Goal: Task Accomplishment & Management: Complete application form

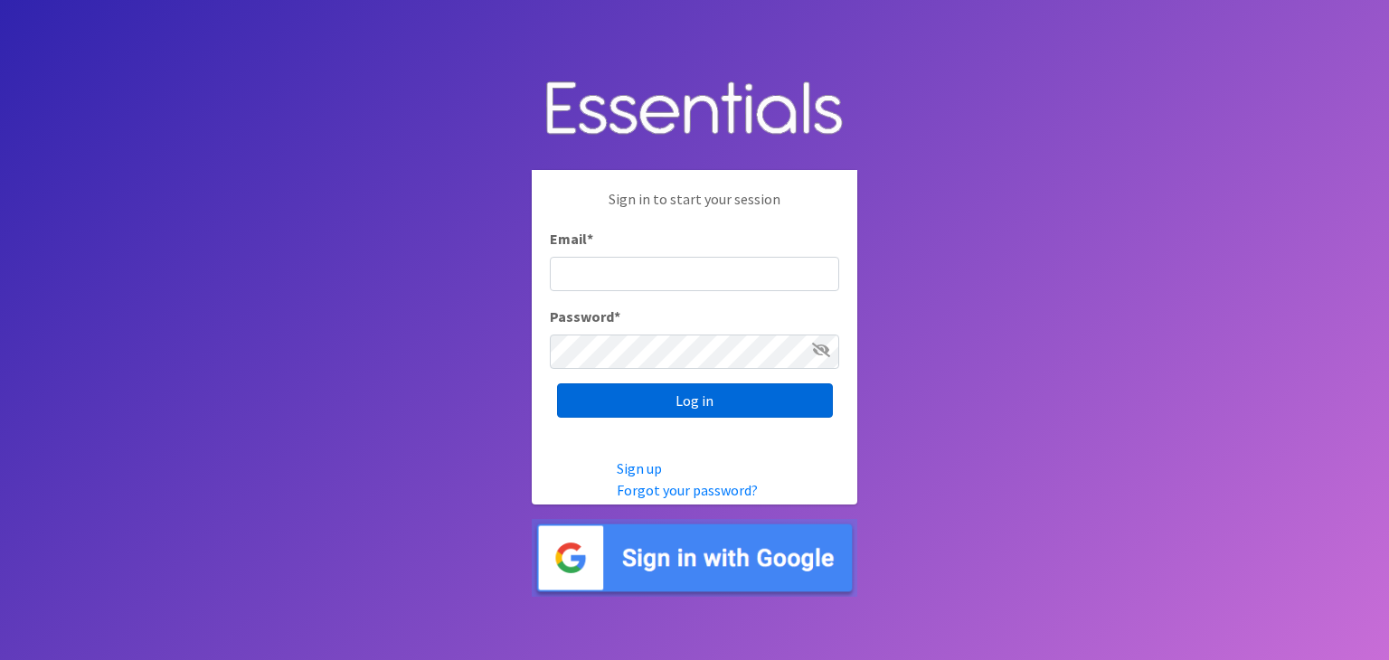
type input "[DOMAIN_NAME][EMAIL_ADDRESS][DOMAIN_NAME]"
click at [735, 392] on input "Log in" at bounding box center [695, 400] width 276 height 34
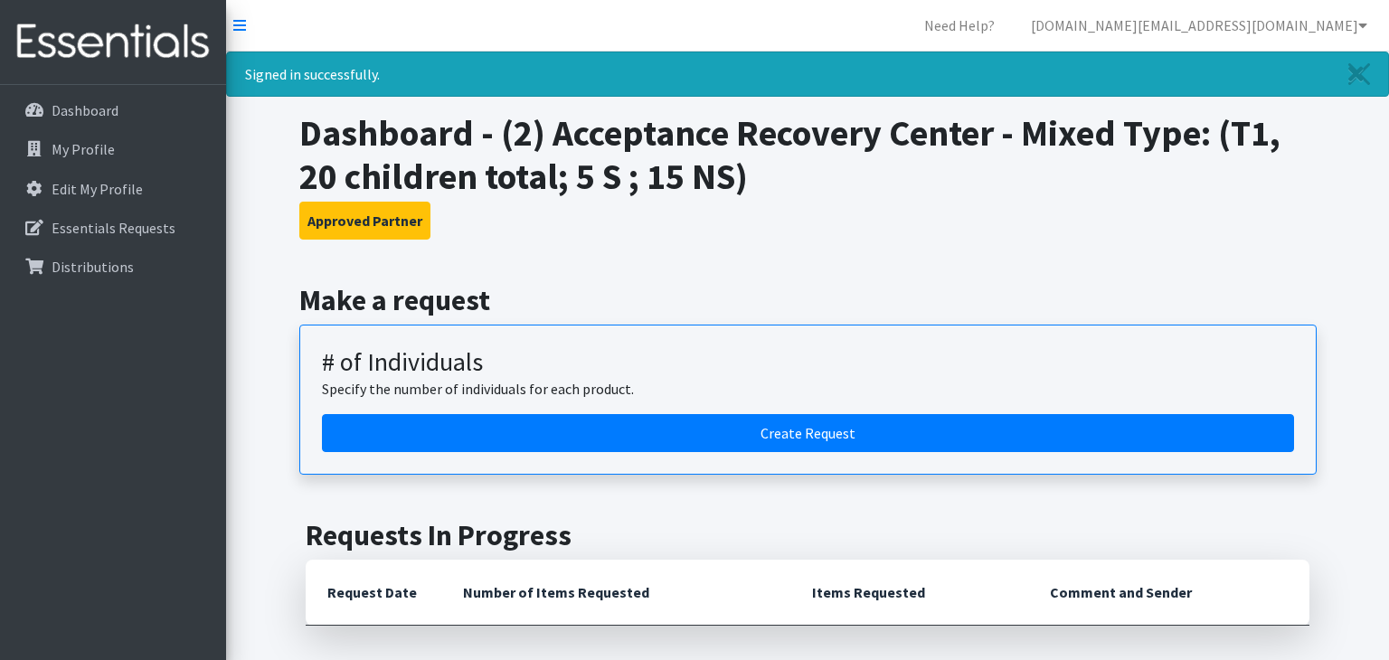
click at [735, 392] on p "Specify the number of individuals for each product." at bounding box center [808, 389] width 972 height 22
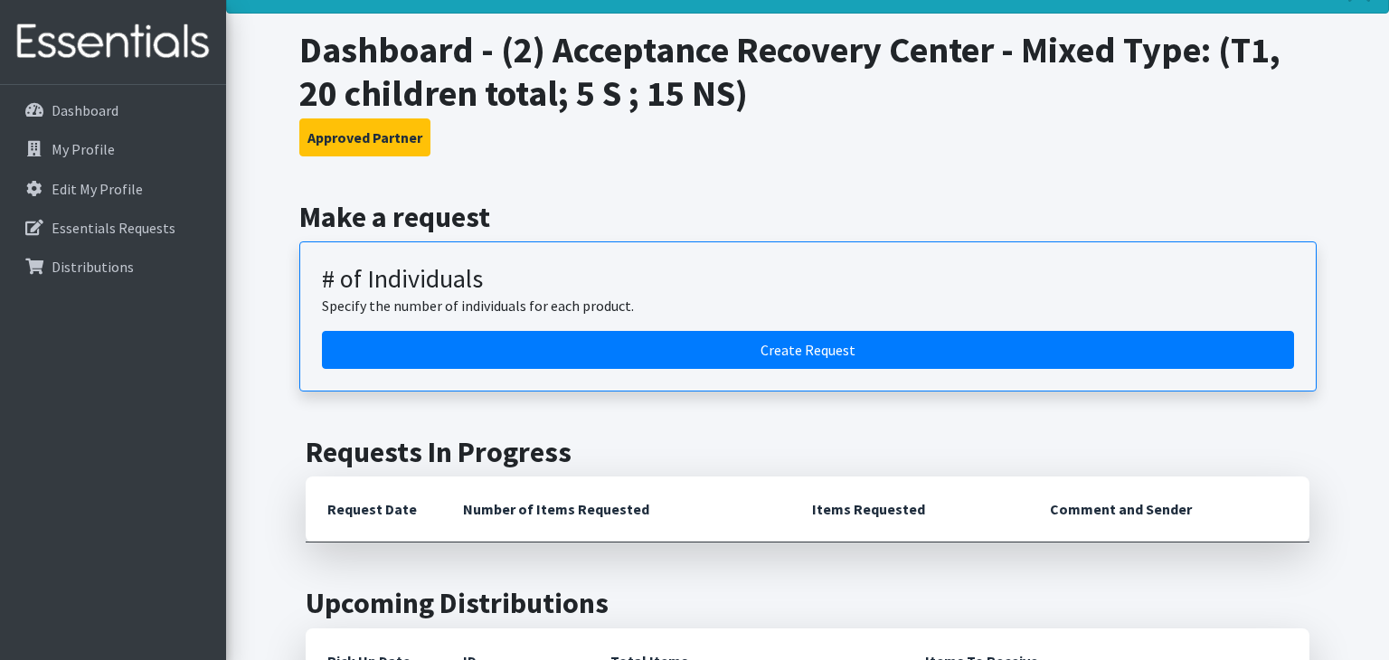
scroll to position [87, 0]
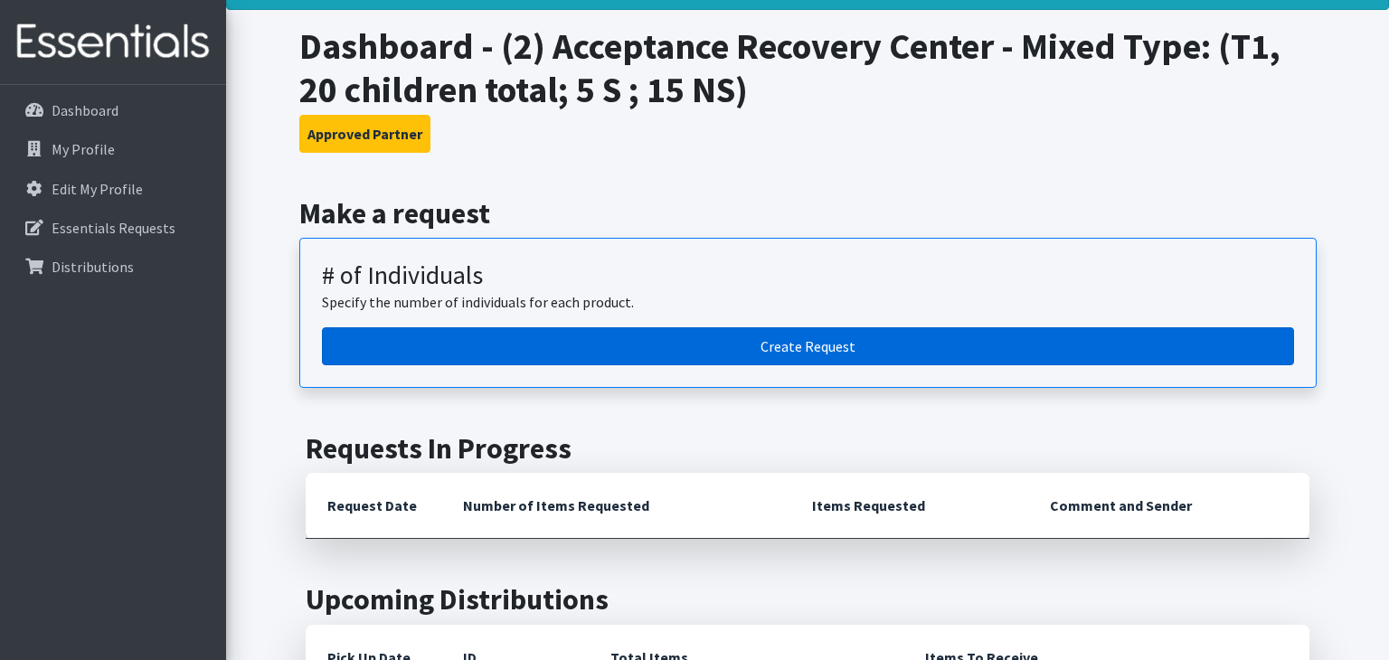
click at [724, 354] on link "Create Request" at bounding box center [808, 346] width 972 height 38
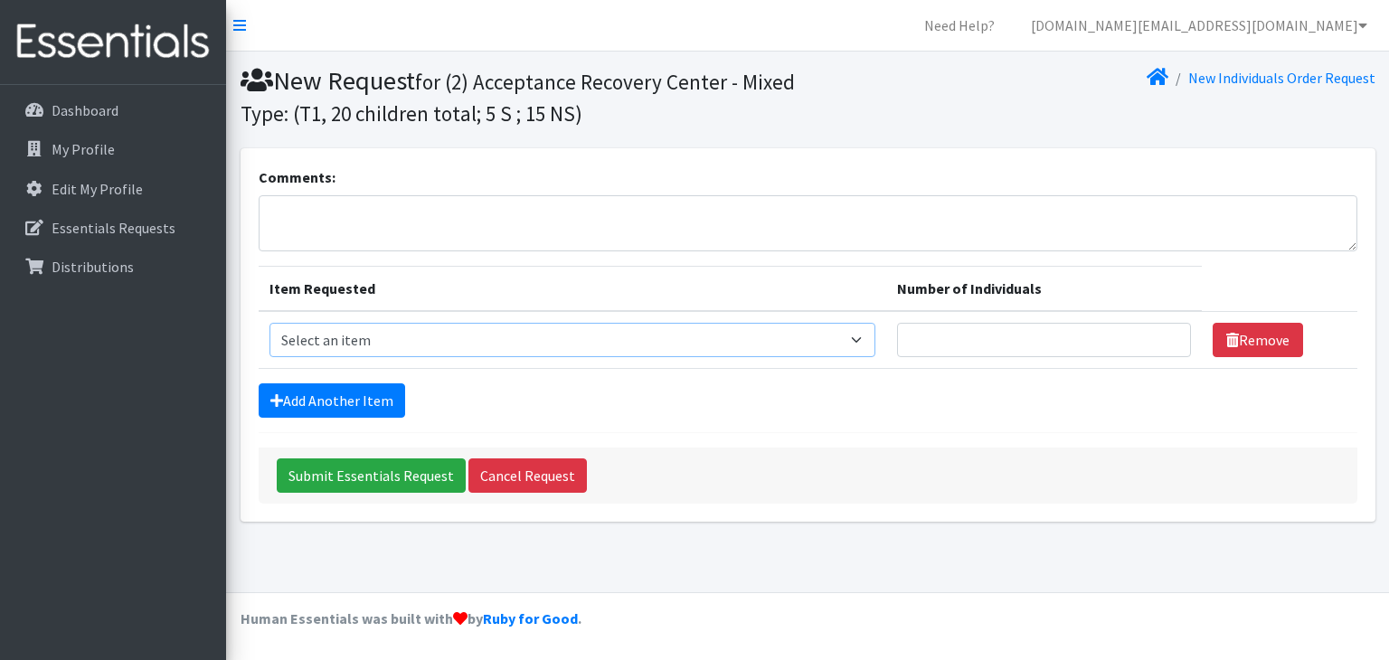
click at [716, 342] on select "Select an item A: Babies - Size 0 (Preemie) A: Babies - Size 01 (newborn) A: Ba…" at bounding box center [572, 340] width 607 height 34
select select "5610"
click at [269, 323] on select "Select an item A: Babies - Size 0 (Preemie) A: Babies - Size 01 (newborn) A: Ba…" at bounding box center [572, 340] width 607 height 34
click at [897, 341] on input "Number of Individuals" at bounding box center [1043, 340] width 293 height 34
type input "2"
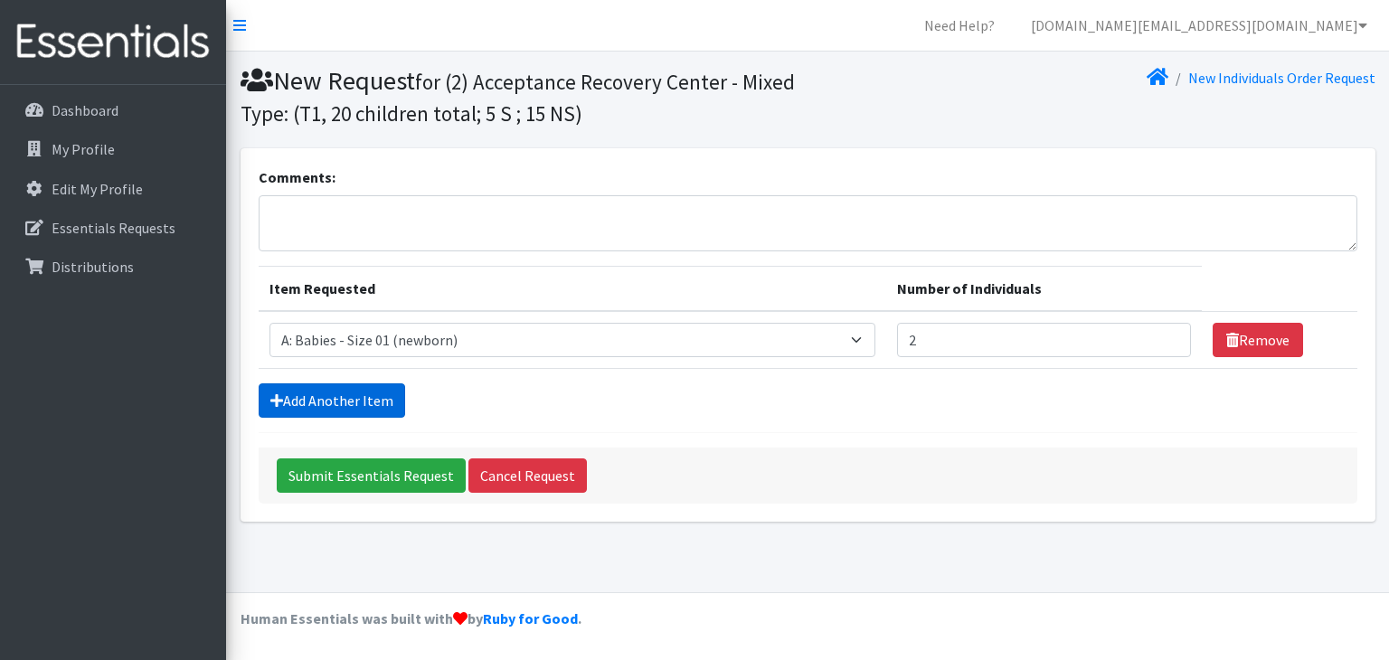
click at [390, 402] on link "Add Another Item" at bounding box center [332, 400] width 146 height 34
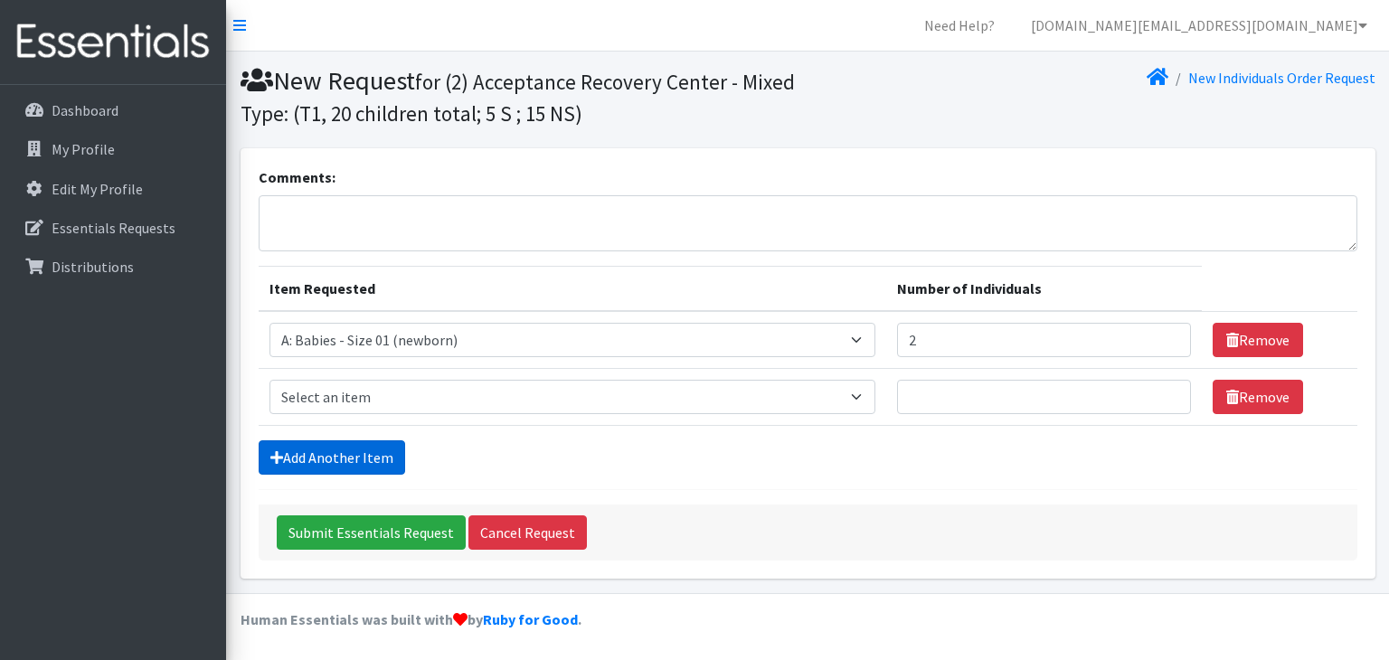
click at [382, 452] on link "Add Another Item" at bounding box center [332, 457] width 146 height 34
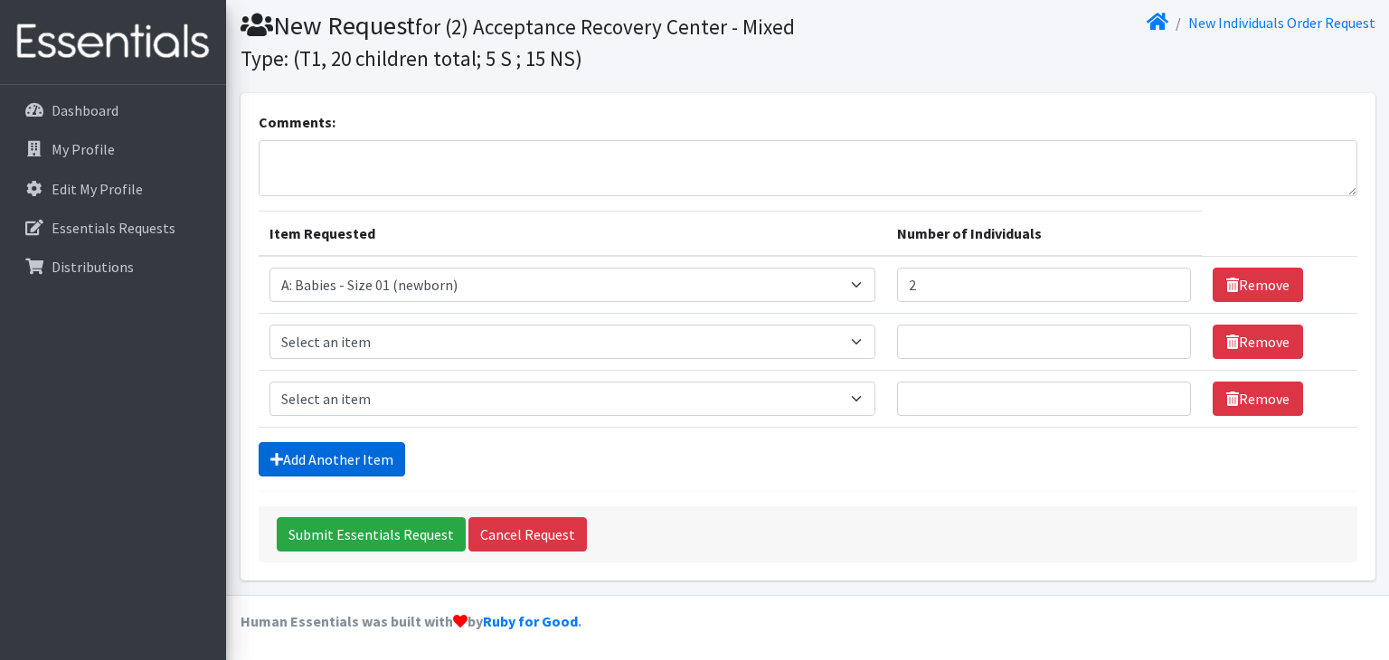
click at [382, 452] on link "Add Another Item" at bounding box center [332, 459] width 146 height 34
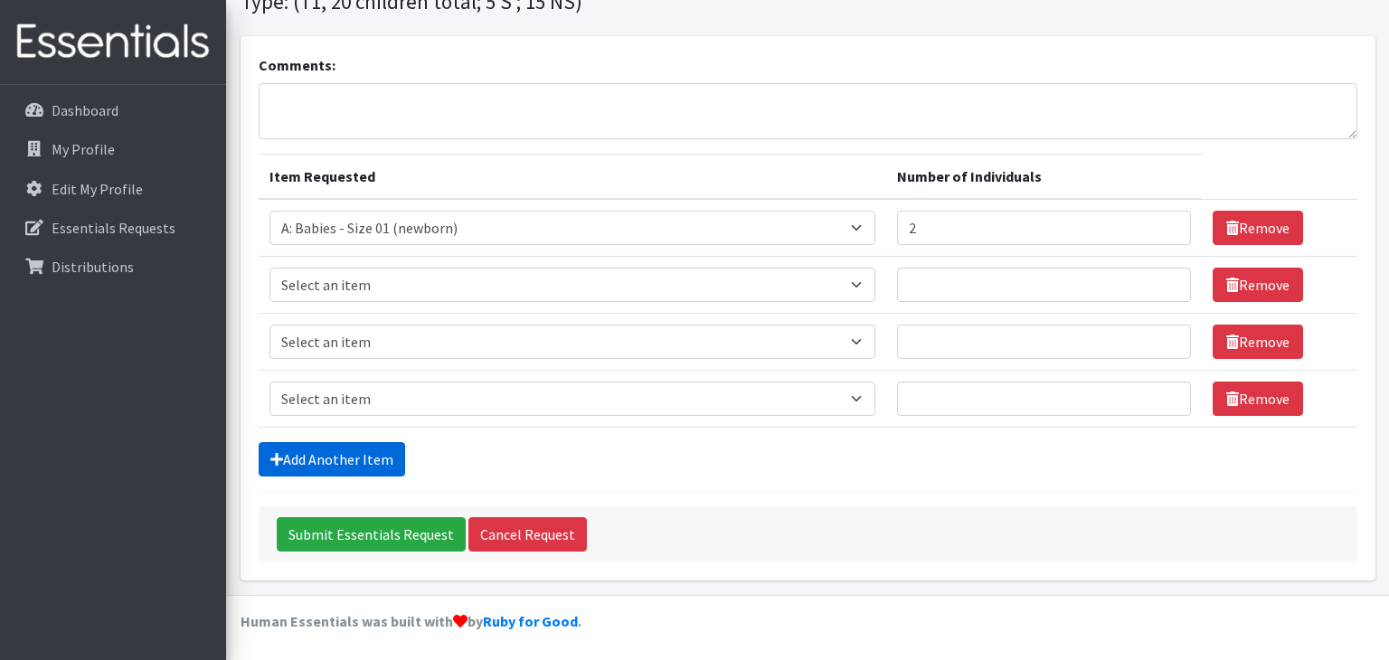
scroll to position [112, 0]
click at [674, 279] on select "Select an item A: Babies - Size 0 (Preemie) A: Babies - Size 01 (newborn) A: Ba…" at bounding box center [572, 285] width 607 height 34
select select "5611"
click at [269, 268] on select "Select an item A: Babies - Size 0 (Preemie) A: Babies - Size 01 (newborn) A: Ba…" at bounding box center [572, 285] width 607 height 34
click at [897, 286] on input "Number of Individuals" at bounding box center [1043, 285] width 293 height 34
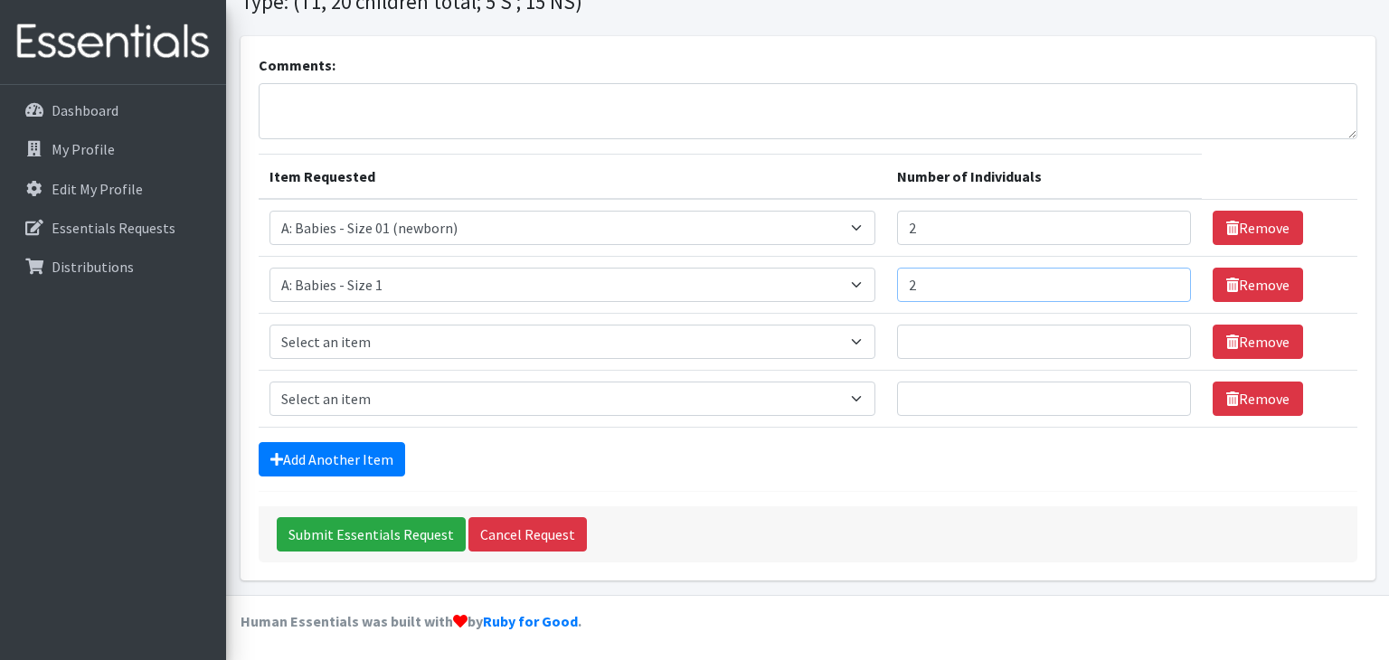
type input "2"
click at [707, 337] on select "Select an item A: Babies - Size 0 (Preemie) A: Babies - Size 01 (newborn) A: Ba…" at bounding box center [572, 342] width 607 height 34
select select "5598"
click at [269, 325] on select "Select an item A: Babies - Size 0 (Preemie) A: Babies - Size 01 (newborn) A: Ba…" at bounding box center [572, 342] width 607 height 34
click at [897, 344] on input "Number of Individuals" at bounding box center [1043, 342] width 293 height 34
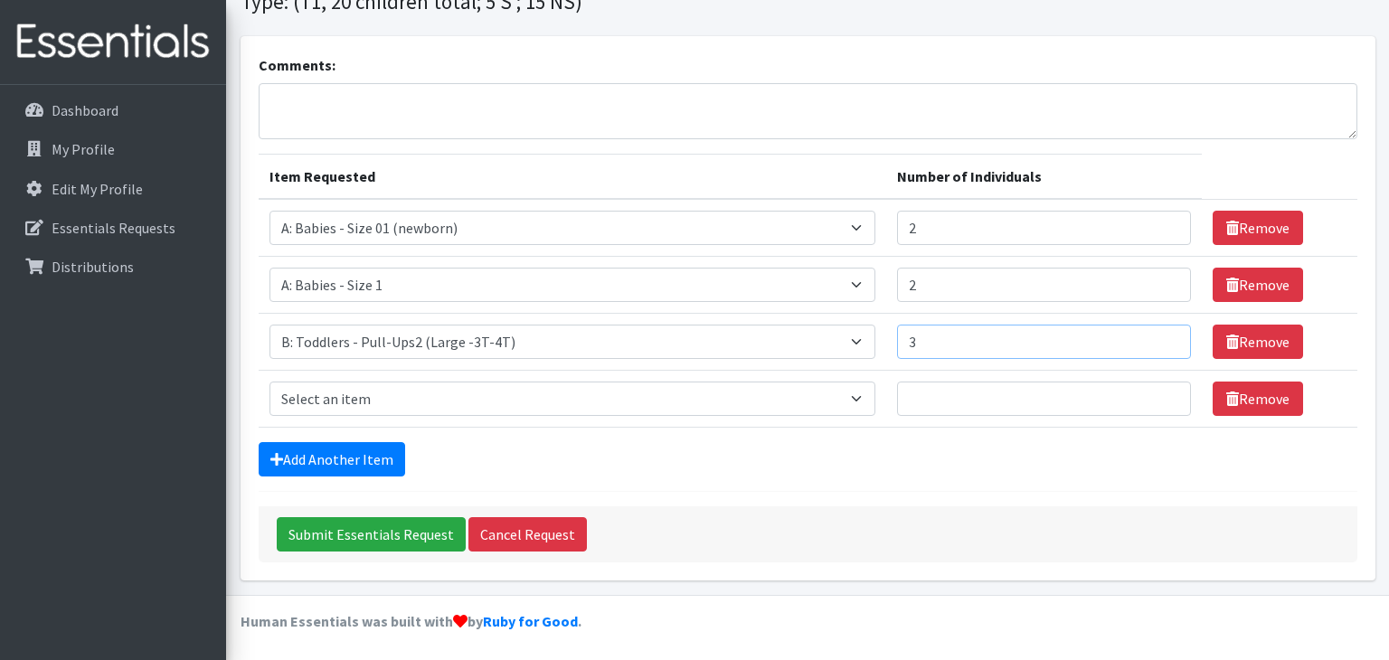
type input "3"
click at [606, 400] on select "Select an item A: Babies - Size 0 (Preemie) A: Babies - Size 01 (newborn) A: Ba…" at bounding box center [572, 399] width 607 height 34
select select "5597"
click at [269, 382] on select "Select an item A: Babies - Size 0 (Preemie) A: Babies - Size 01 (newborn) A: Ba…" at bounding box center [572, 399] width 607 height 34
click at [897, 407] on input "Number of Individuals" at bounding box center [1043, 399] width 293 height 34
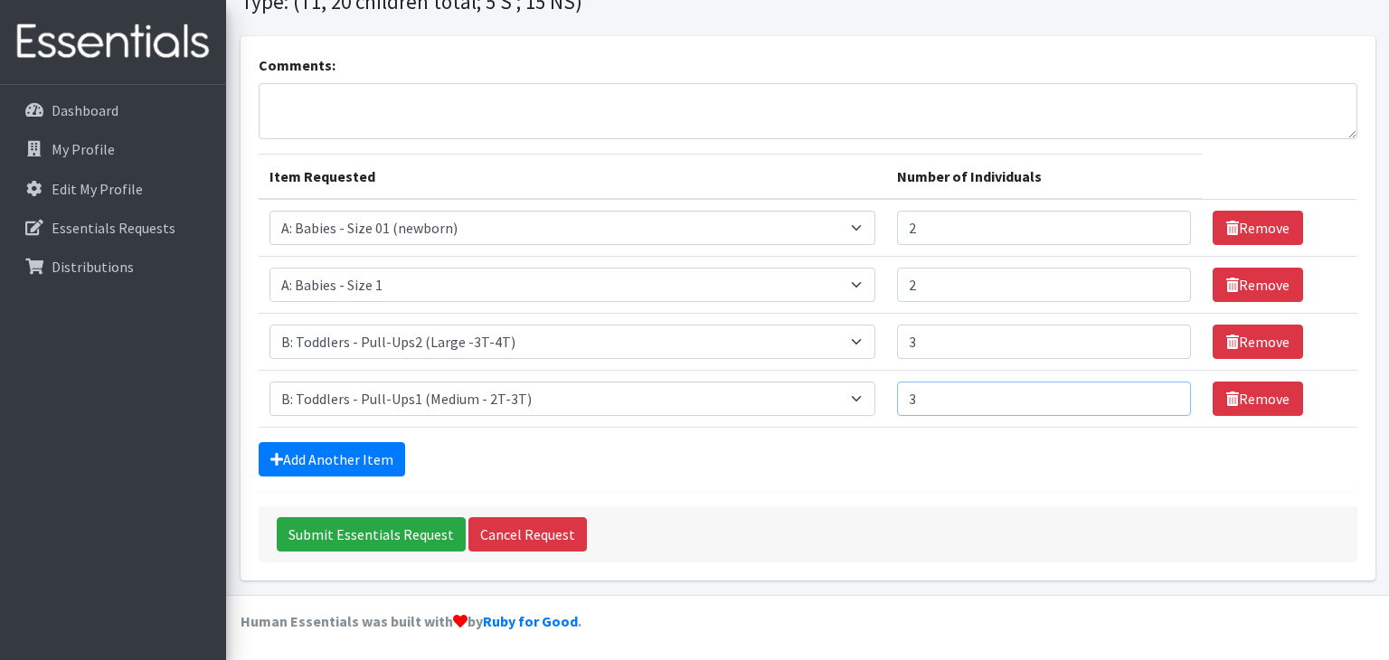
type input "3"
click at [528, 106] on textarea "Comments:" at bounding box center [808, 111] width 1099 height 56
type textarea "on property"
click at [362, 468] on link "Add Another Item" at bounding box center [332, 459] width 146 height 34
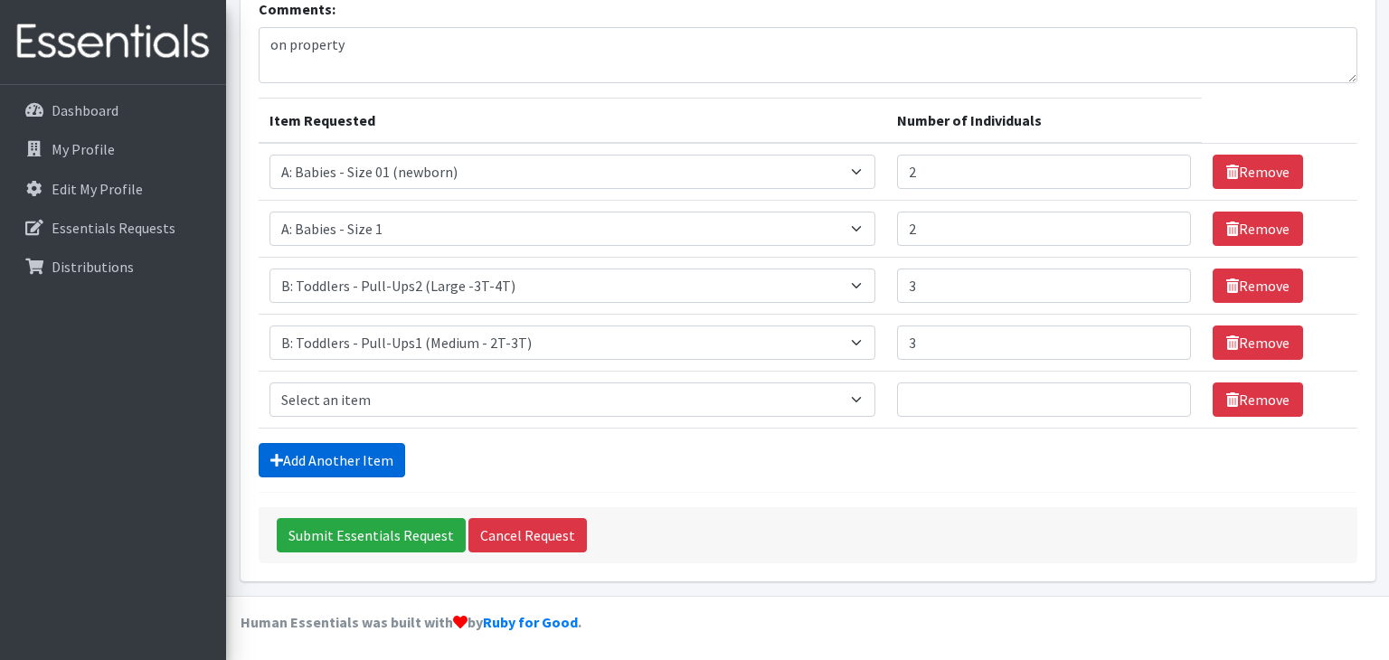
scroll to position [169, 0]
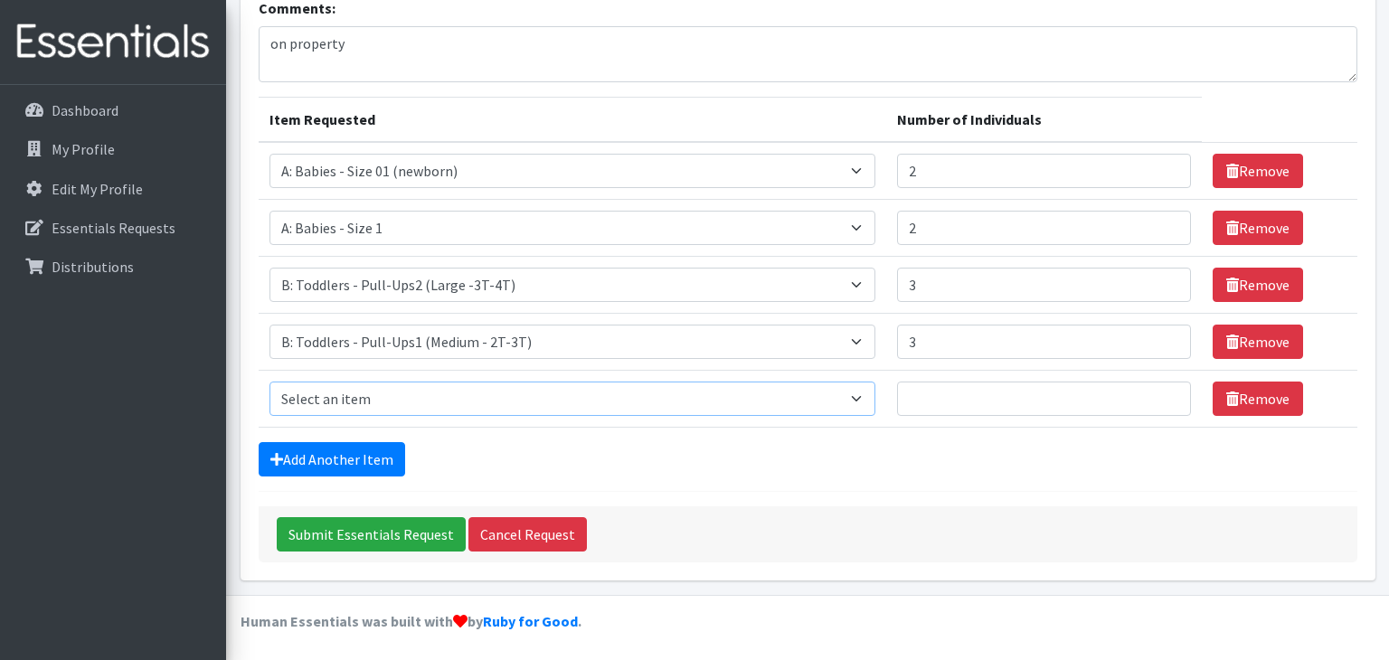
click at [398, 395] on select "Select an item A: Babies - Size 0 (Preemie) A: Babies - Size 01 (newborn) A: Ba…" at bounding box center [572, 399] width 607 height 34
select select "5604"
click at [269, 382] on select "Select an item A: Babies - Size 0 (Preemie) A: Babies - Size 01 (newborn) A: Ba…" at bounding box center [572, 399] width 607 height 34
click at [897, 397] on input "Number of Individuals" at bounding box center [1043, 399] width 293 height 34
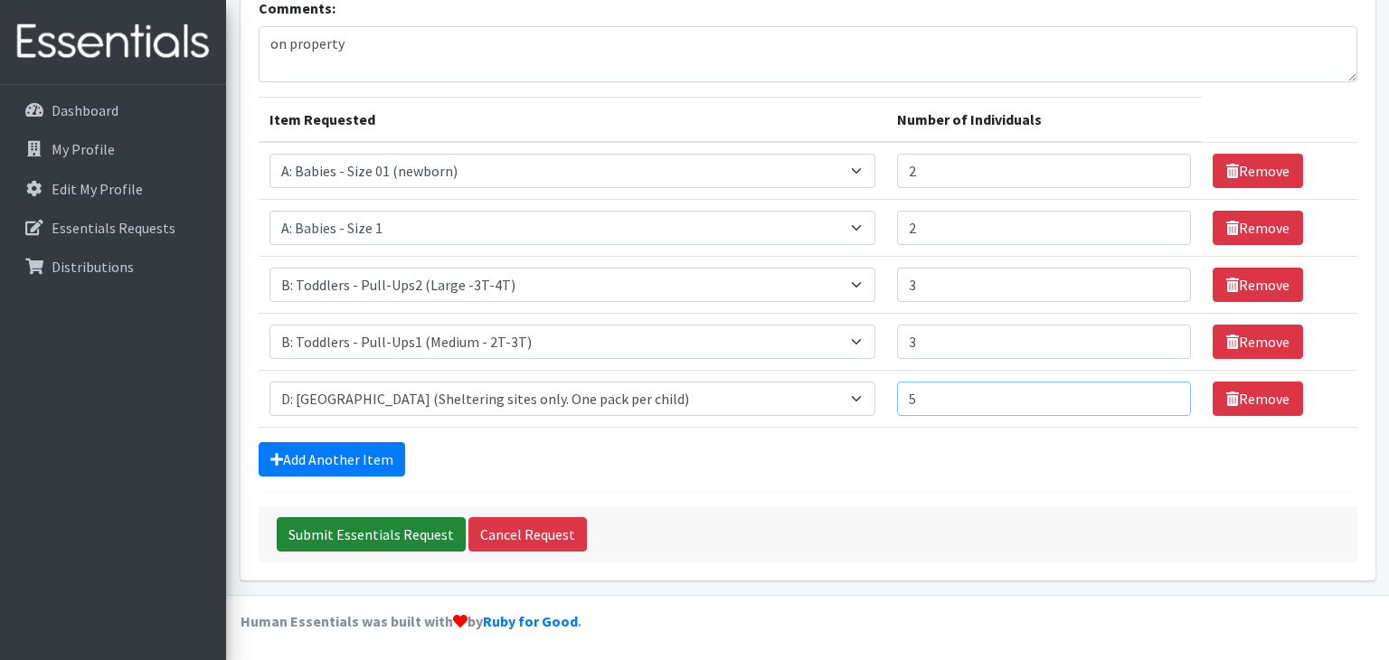
type input "5"
click at [428, 527] on input "Submit Essentials Request" at bounding box center [371, 534] width 189 height 34
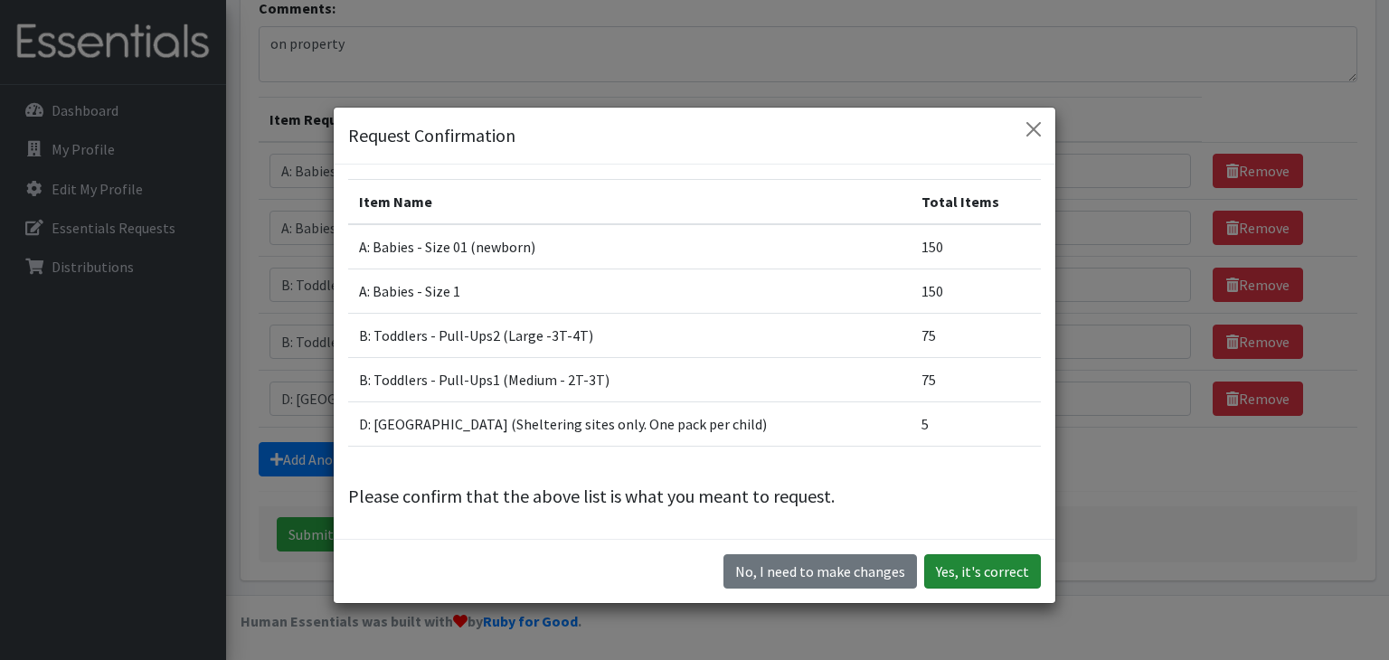
click at [1009, 571] on button "Yes, it's correct" at bounding box center [982, 571] width 117 height 34
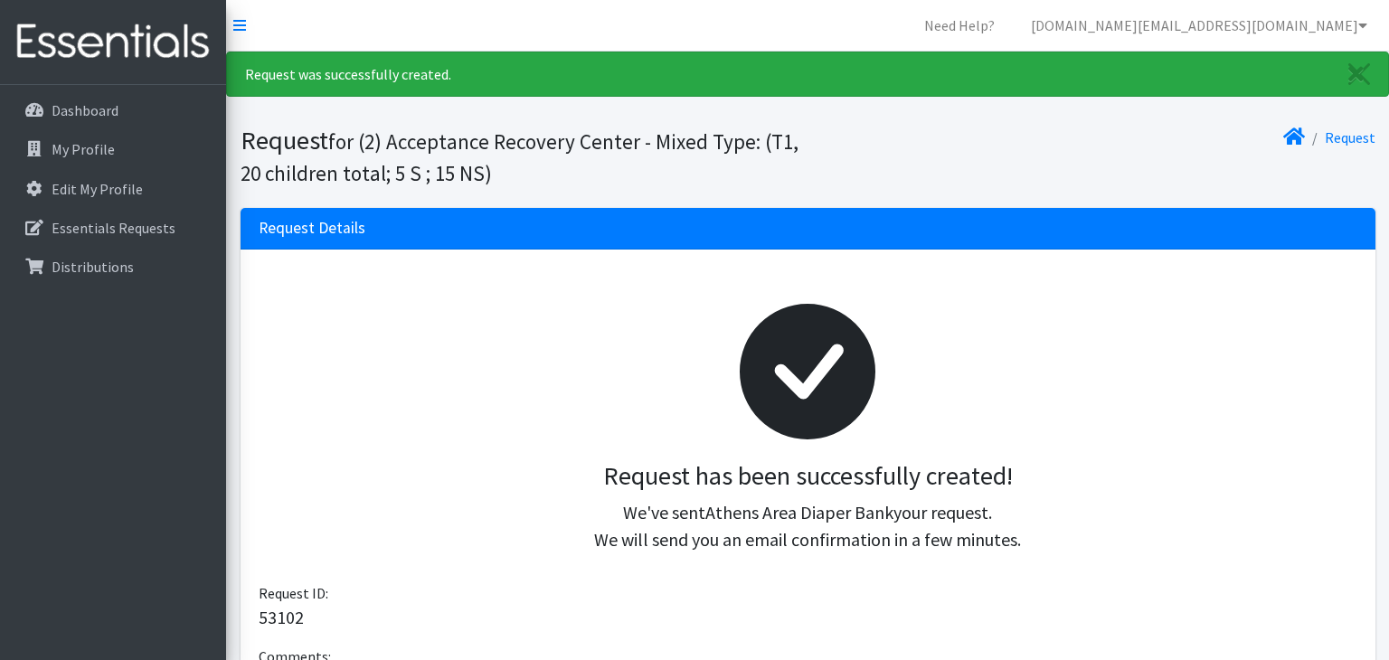
scroll to position [427, 0]
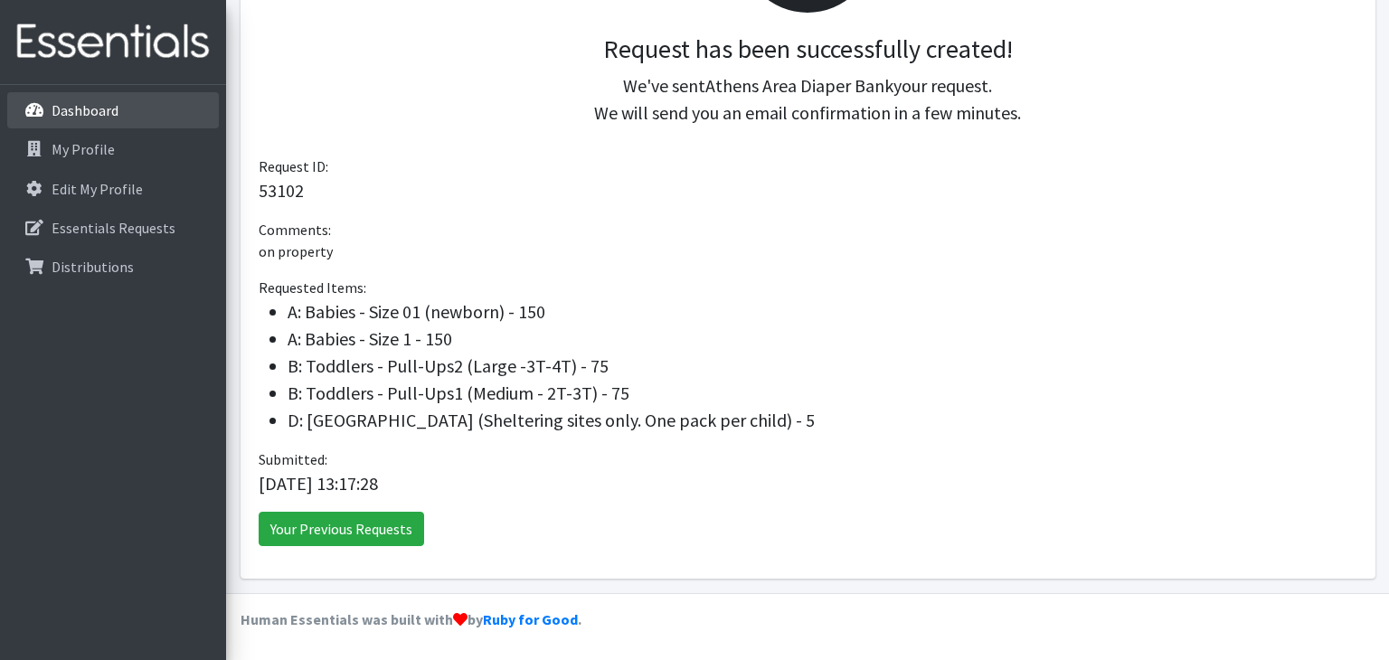
click at [66, 117] on p "Dashboard" at bounding box center [85, 110] width 67 height 18
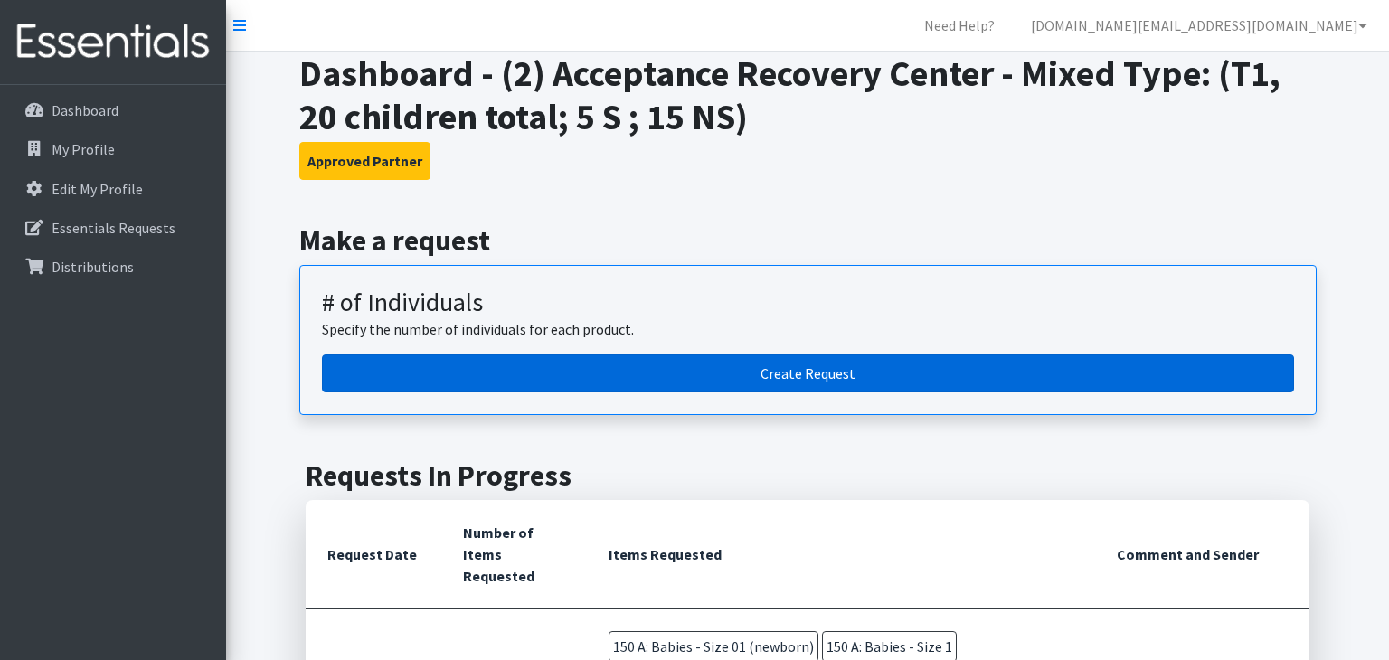
click at [354, 363] on link "Create Request" at bounding box center [808, 373] width 972 height 38
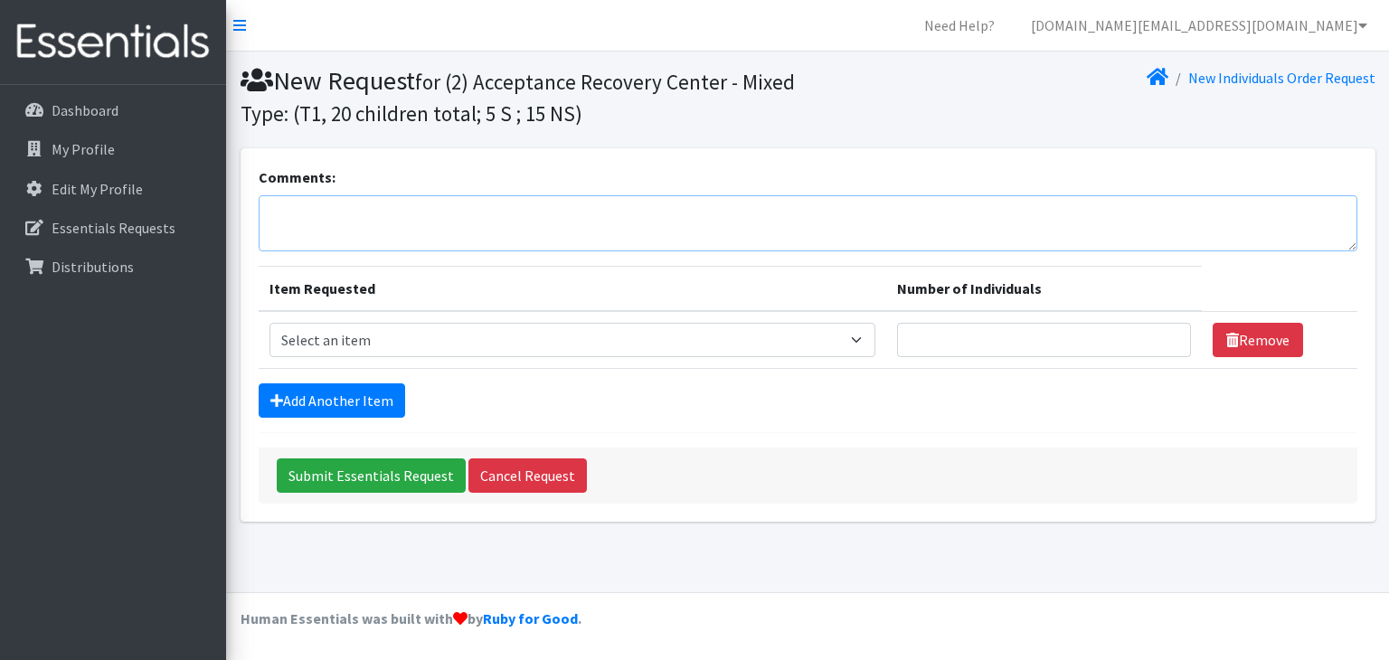
click at [360, 207] on textarea "Comments:" at bounding box center [808, 223] width 1099 height 56
type textarea "off property"
click at [355, 401] on link "Add Another Item" at bounding box center [332, 400] width 146 height 34
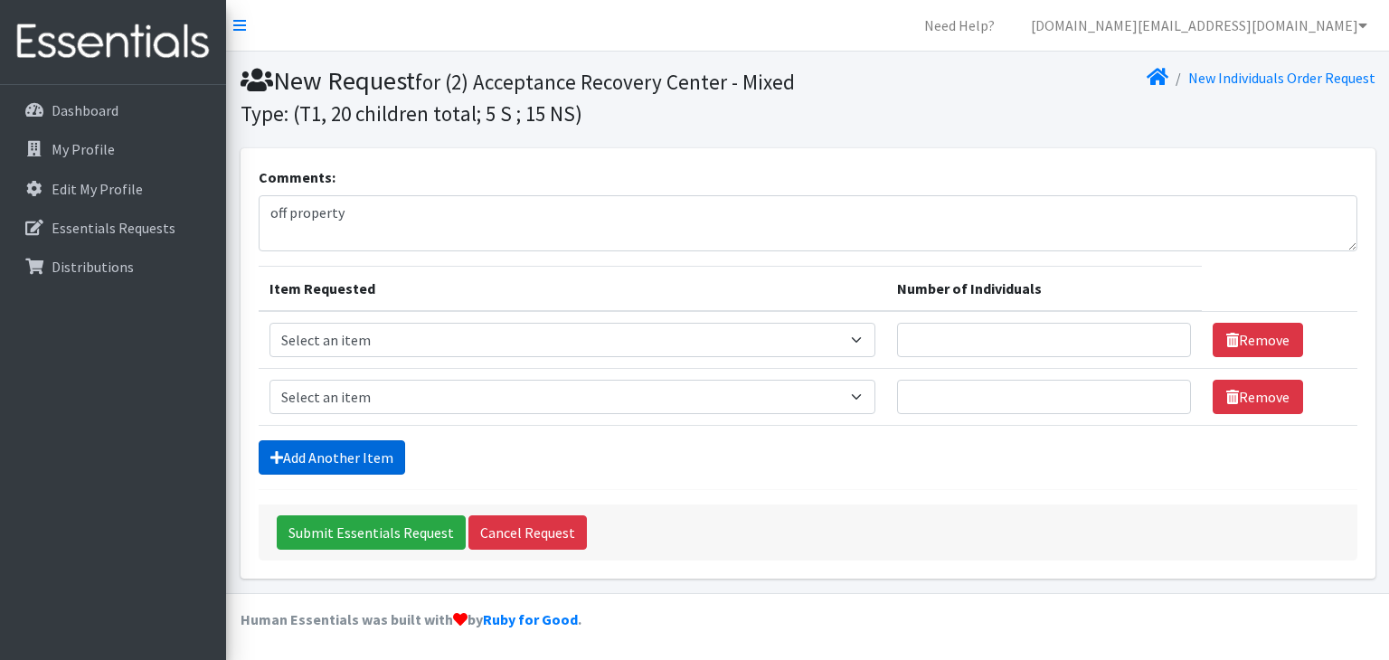
click at [363, 457] on link "Add Another Item" at bounding box center [332, 457] width 146 height 34
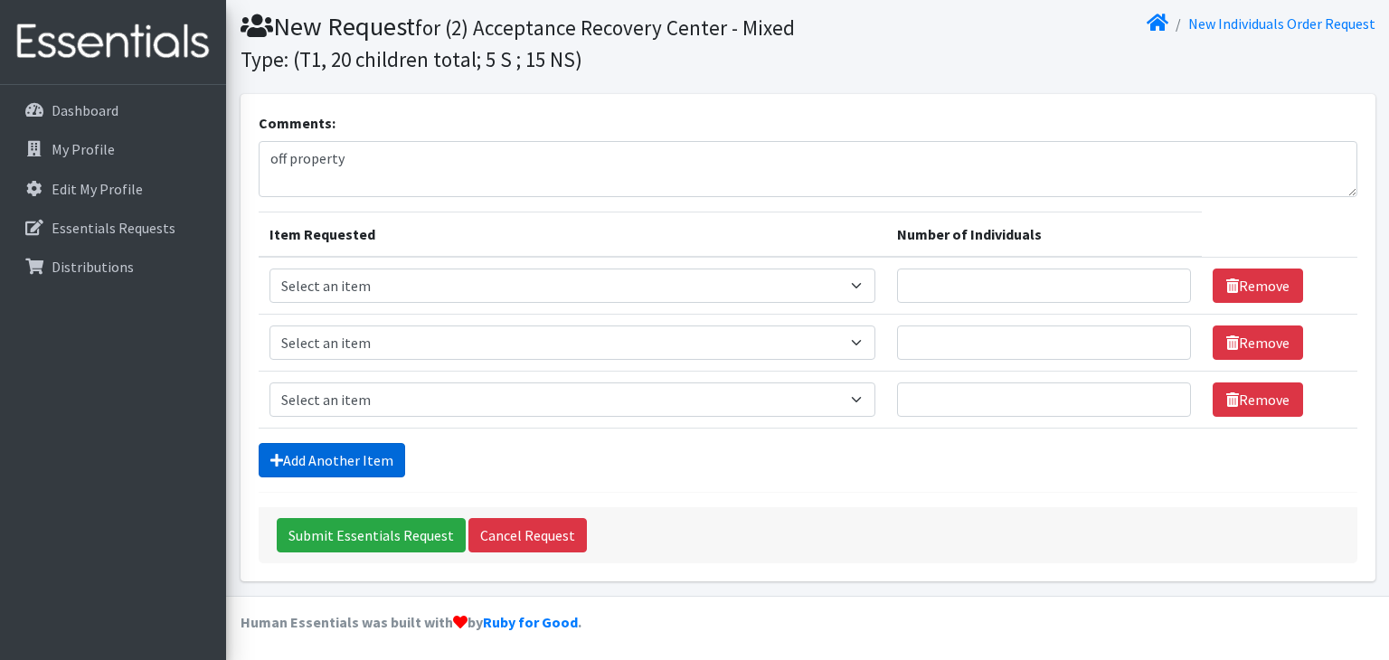
scroll to position [55, 0]
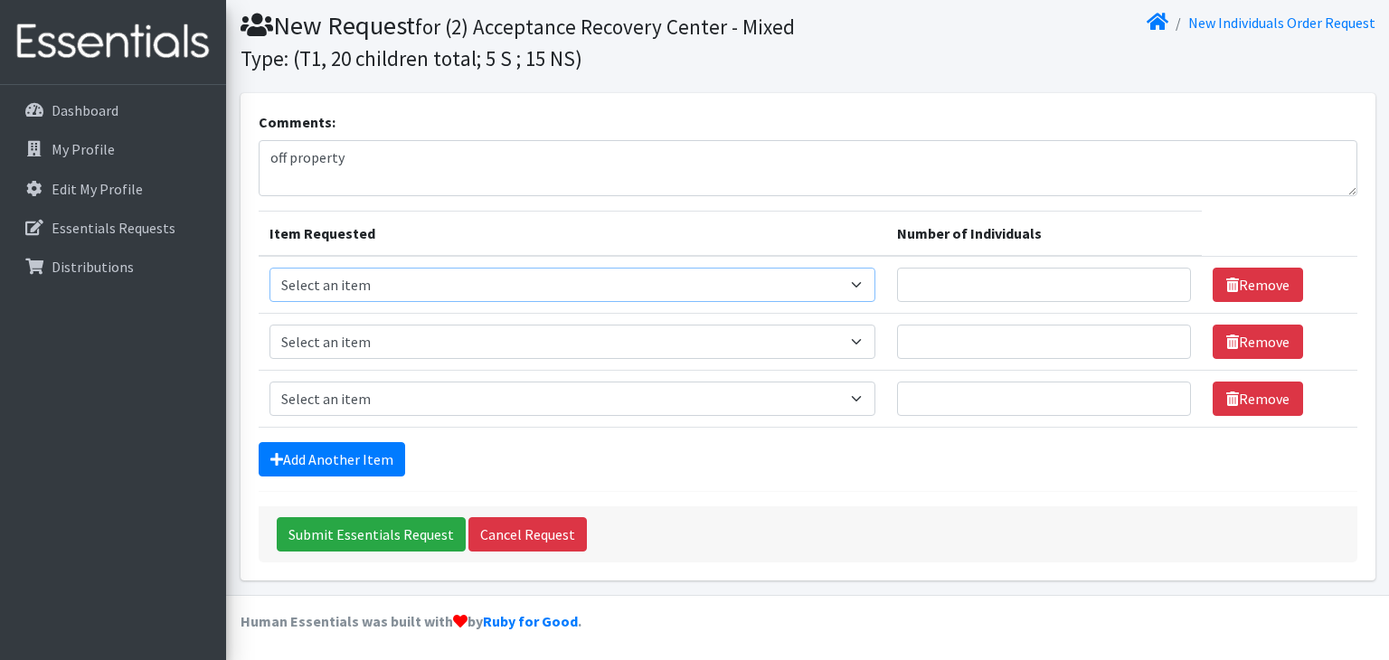
click at [459, 276] on select "Select an item A: Babies - Size 0 (Preemie) A: Babies - Size 01 (newborn) A: Ba…" at bounding box center [572, 285] width 607 height 34
select select "5612"
click at [269, 268] on select "Select an item A: Babies - Size 0 (Preemie) A: Babies - Size 01 (newborn) A: Ba…" at bounding box center [572, 285] width 607 height 34
click at [908, 279] on input "Number of Individuals" at bounding box center [1043, 285] width 293 height 34
type input "3"
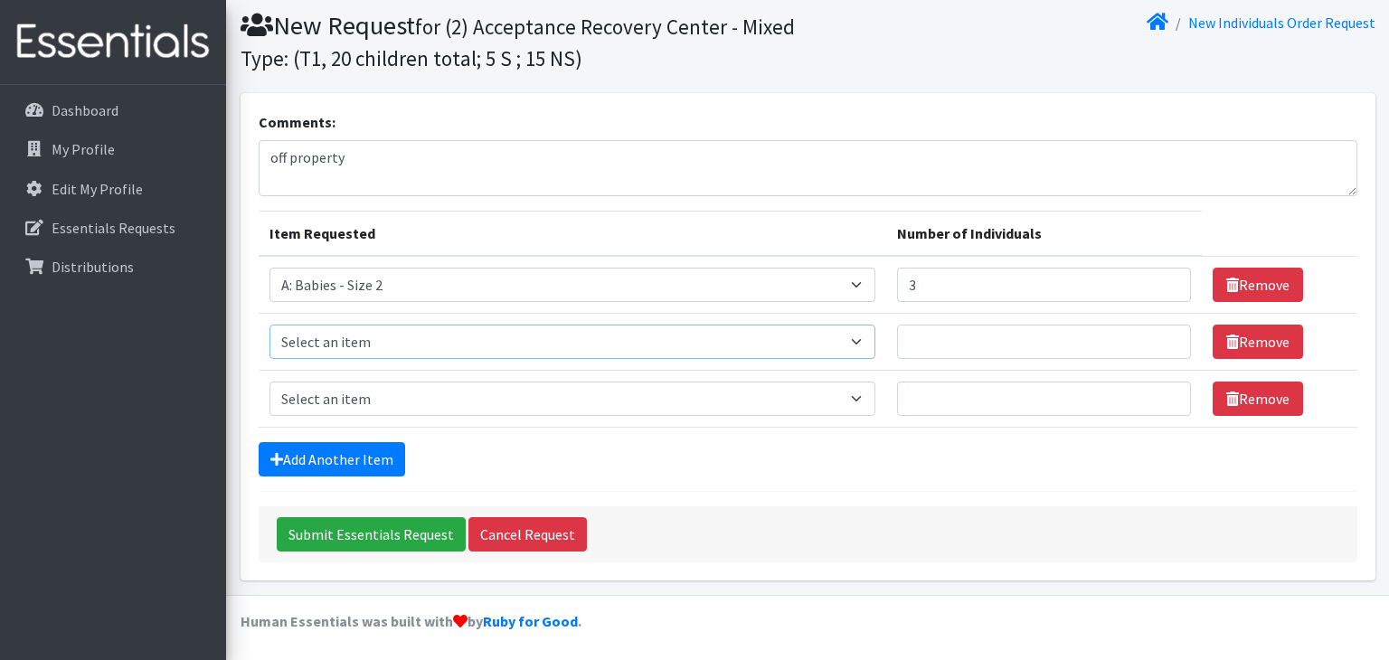
click at [771, 340] on select "Select an item A: Babies - Size 0 (Preemie) A: Babies - Size 01 (newborn) A: Ba…" at bounding box center [572, 342] width 607 height 34
select select "5614"
click at [269, 325] on select "Select an item A: Babies - Size 0 (Preemie) A: Babies - Size 01 (newborn) A: Ba…" at bounding box center [572, 342] width 607 height 34
click at [897, 341] on input "Number of Individuals" at bounding box center [1043, 342] width 293 height 34
type input "3"
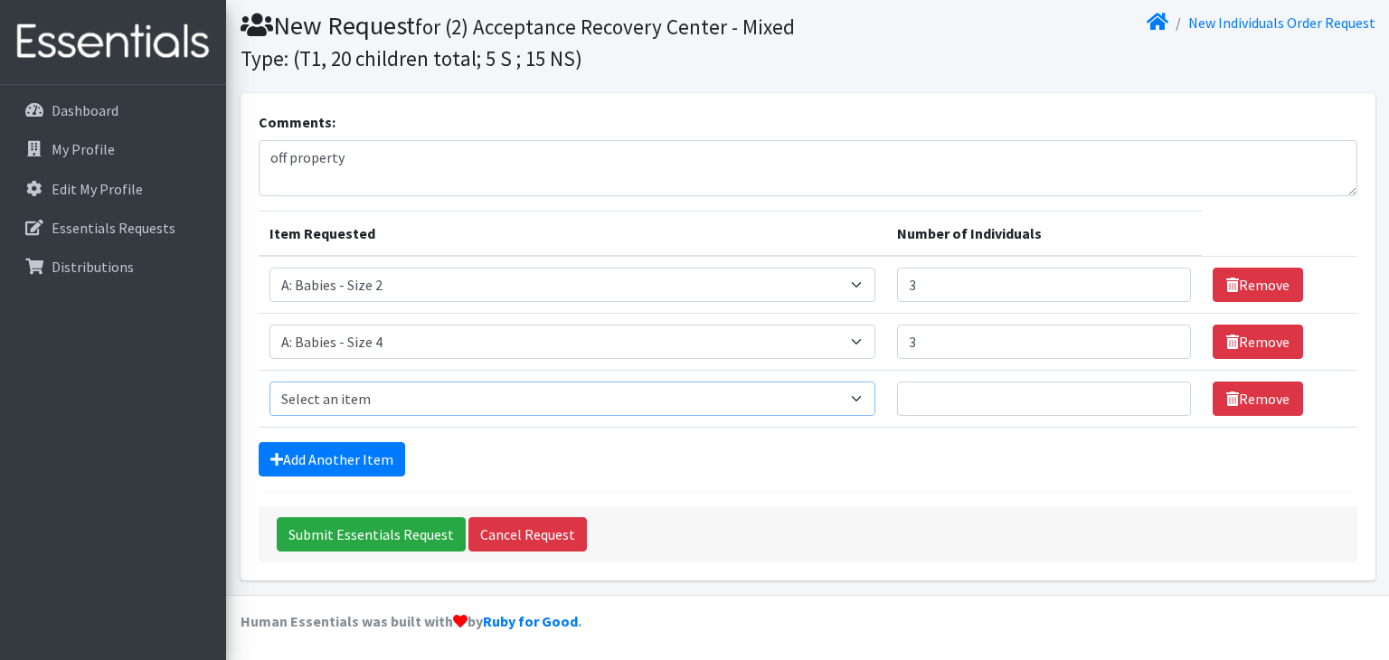
click at [758, 391] on select "Select an item A: Babies - Size 0 (Preemie) A: Babies - Size 01 (newborn) A: Ba…" at bounding box center [572, 399] width 607 height 34
select select "5611"
click at [269, 382] on select "Select an item A: Babies - Size 0 (Preemie) A: Babies - Size 01 (newborn) A: Ba…" at bounding box center [572, 399] width 607 height 34
click at [897, 400] on input "Number of Individuals" at bounding box center [1043, 399] width 293 height 34
type input "2"
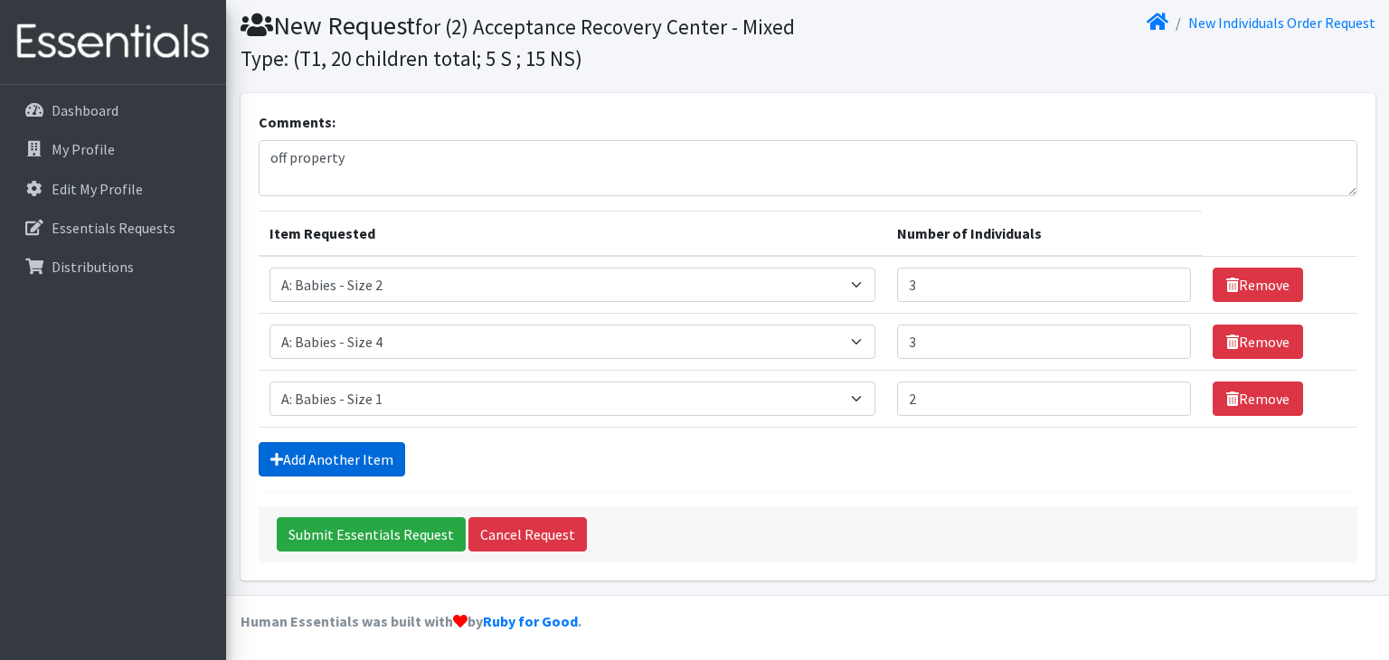
click at [383, 448] on link "Add Another Item" at bounding box center [332, 459] width 146 height 34
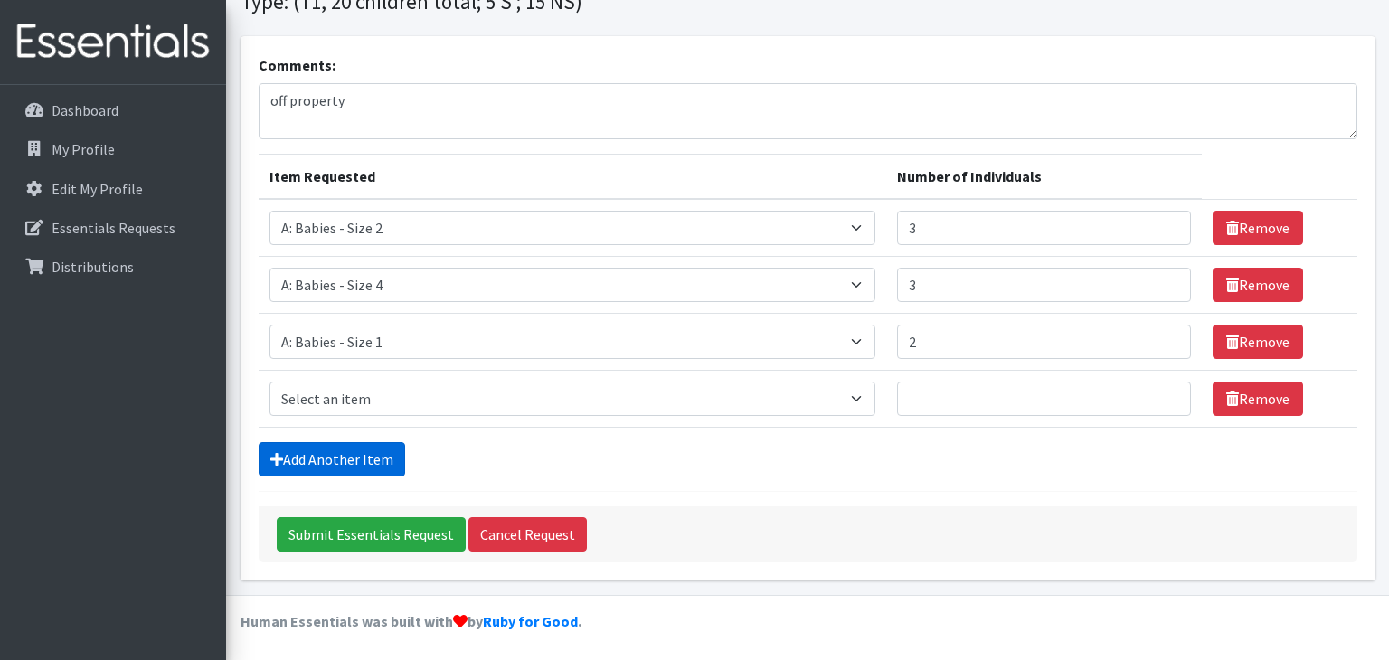
scroll to position [112, 0]
click at [486, 395] on select "Select an item A: Babies - Size 0 (Preemie) A: Babies - Size 01 (newborn) A: Ba…" at bounding box center [572, 399] width 607 height 34
click at [870, 54] on div "Comments: off property" at bounding box center [808, 96] width 1099 height 85
click at [676, 404] on select "Select an item A: Babies - Size 0 (Preemie) A: Babies - Size 01 (newborn) A: Ba…" at bounding box center [572, 399] width 607 height 34
select select "5616"
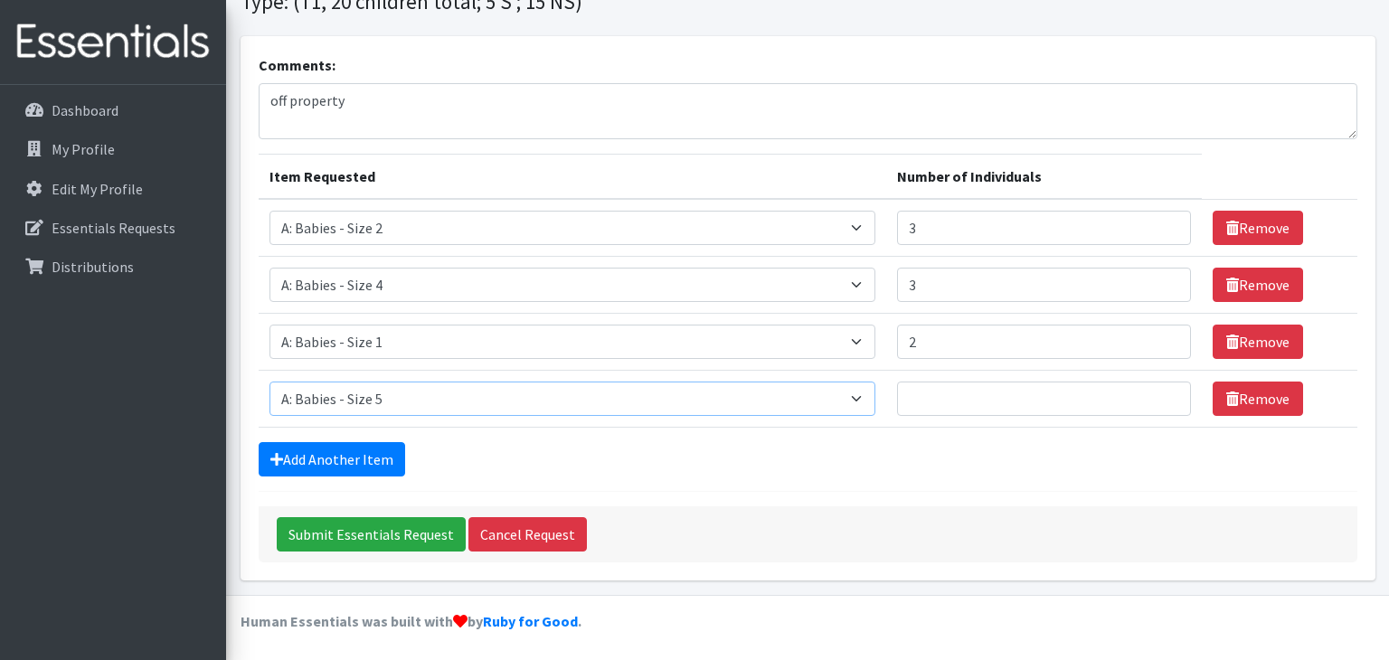
click at [269, 382] on select "Select an item A: Babies - Size 0 (Preemie) A: Babies - Size 01 (newborn) A: Ba…" at bounding box center [572, 399] width 607 height 34
click at [897, 391] on input "Number of Individuals" at bounding box center [1043, 399] width 293 height 34
type input "2"
click at [411, 530] on input "Submit Essentials Request" at bounding box center [371, 534] width 189 height 34
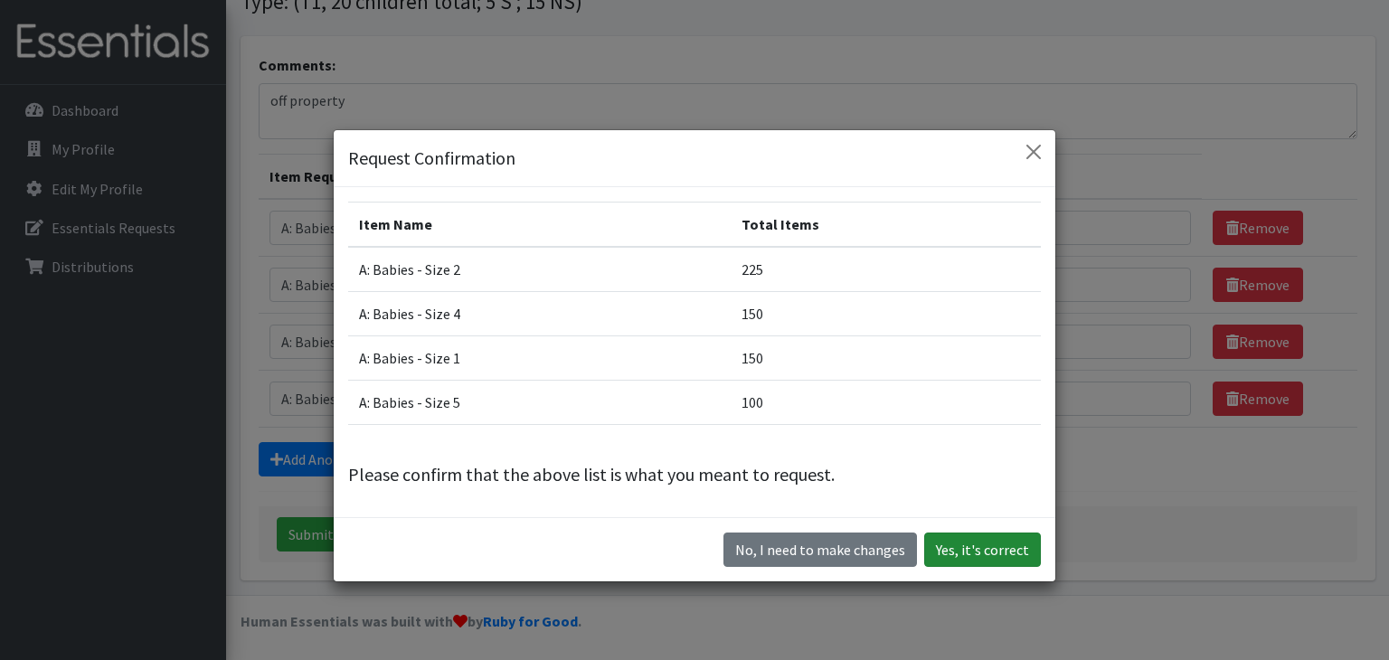
click at [1011, 551] on button "Yes, it's correct" at bounding box center [982, 550] width 117 height 34
